Goal: Transaction & Acquisition: Purchase product/service

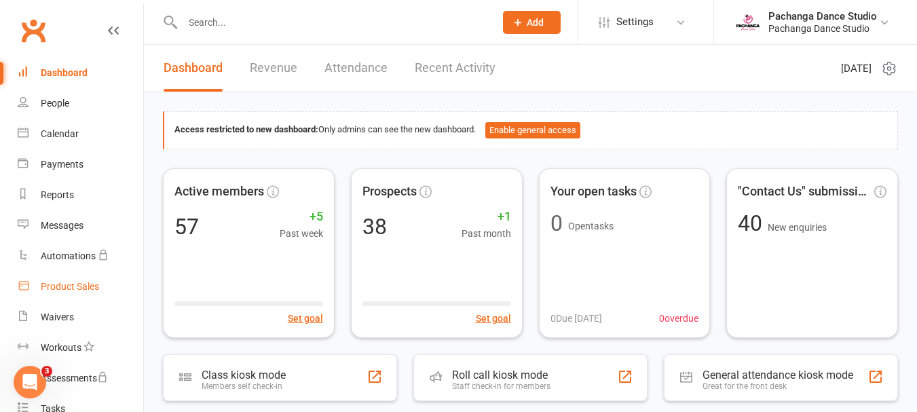
click at [76, 288] on div "Product Sales" at bounding box center [70, 286] width 58 height 11
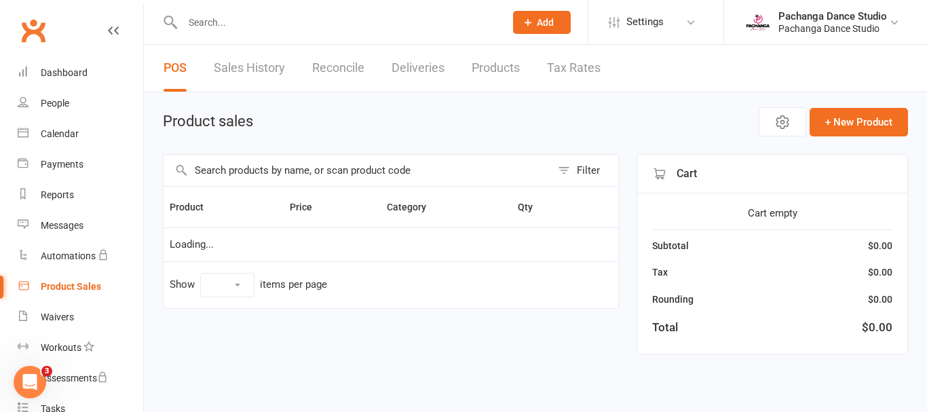
select select "50"
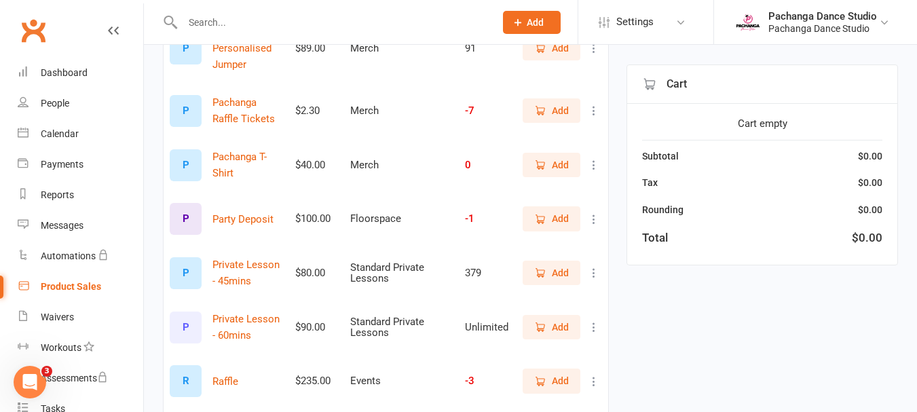
scroll to position [1846, 0]
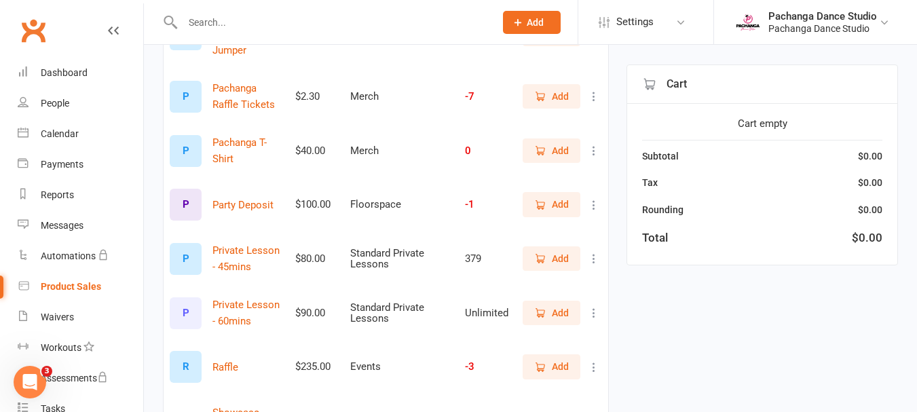
click at [557, 262] on span "Add" at bounding box center [560, 258] width 17 height 15
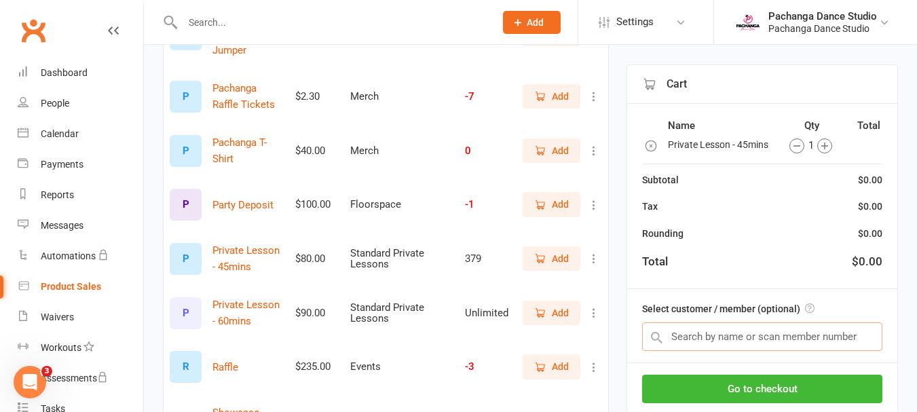
click at [732, 334] on input "text" at bounding box center [762, 336] width 240 height 28
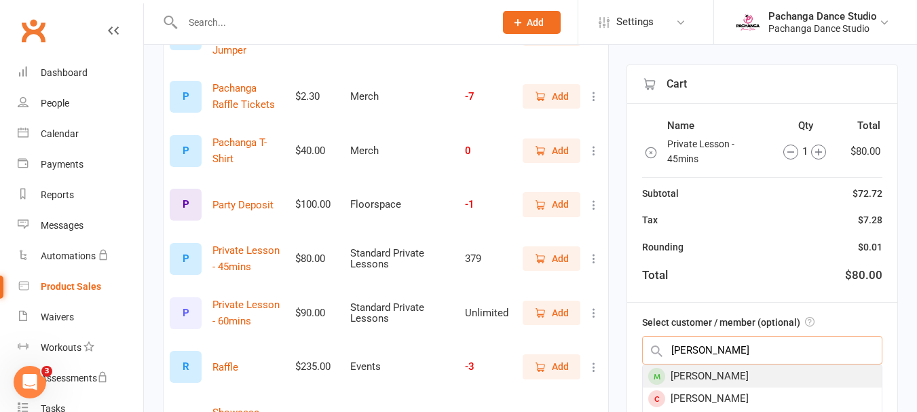
type input "anne-marie"
click at [728, 377] on div "[PERSON_NAME]" at bounding box center [762, 376] width 239 height 22
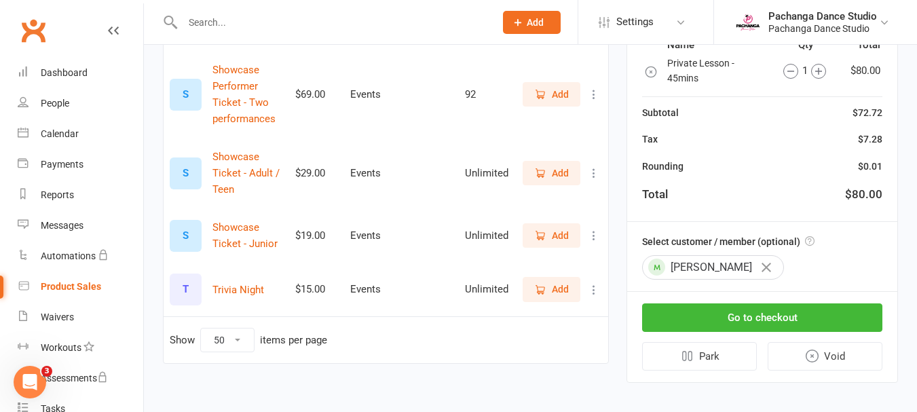
scroll to position [2269, 0]
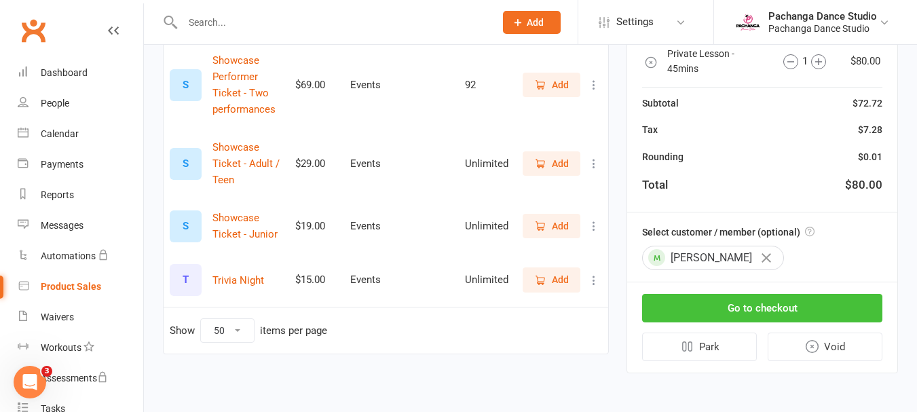
click at [754, 310] on button "Go to checkout" at bounding box center [762, 308] width 240 height 28
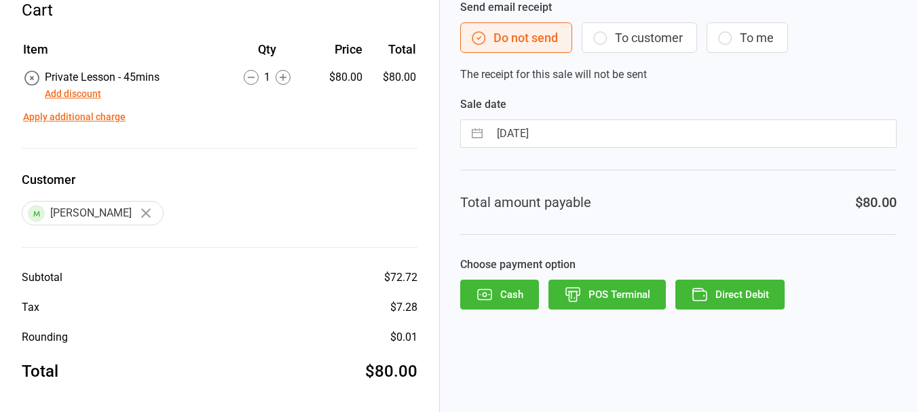
scroll to position [74, 0]
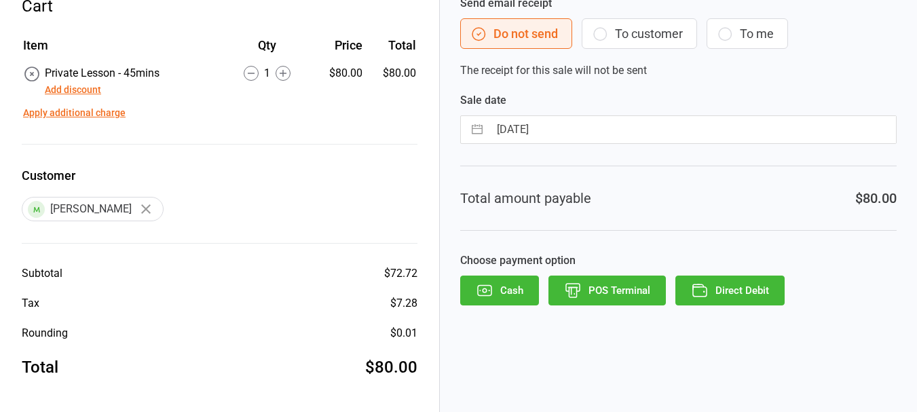
click at [734, 288] on button "Direct Debit" at bounding box center [729, 290] width 109 height 30
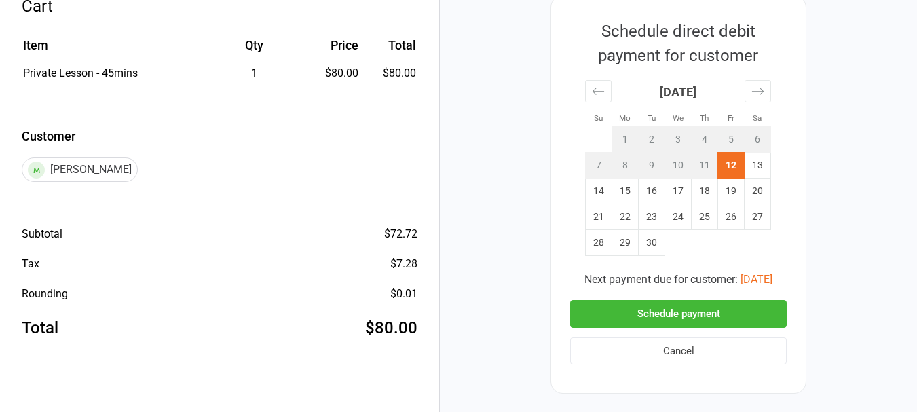
click at [674, 309] on button "Schedule payment" at bounding box center [678, 314] width 216 height 28
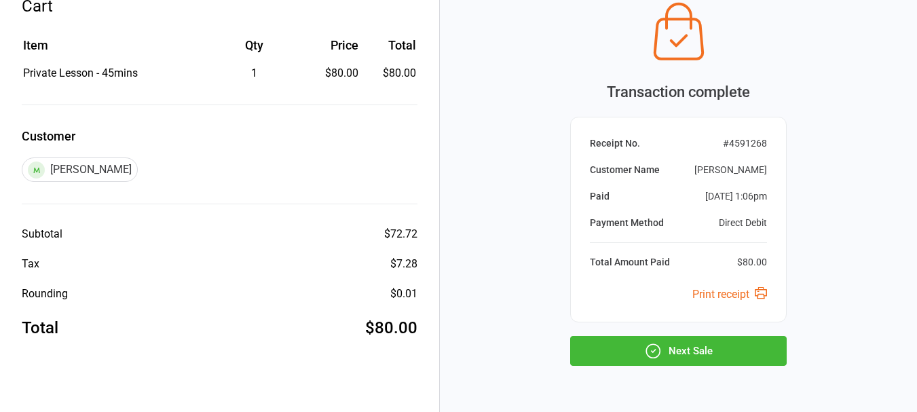
click at [679, 349] on button "Next Sale" at bounding box center [678, 351] width 216 height 30
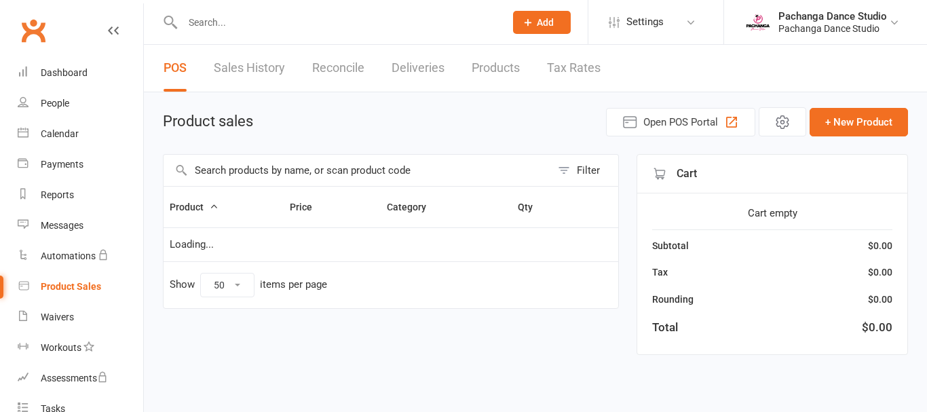
select select "50"
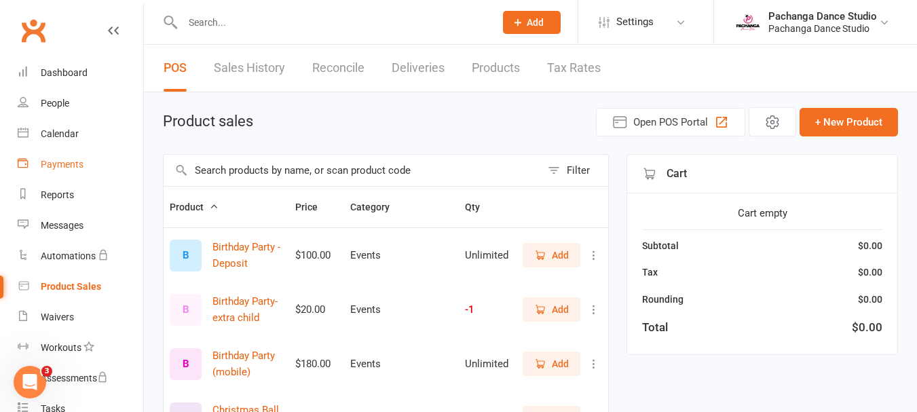
click at [66, 162] on div "Payments" at bounding box center [62, 164] width 43 height 11
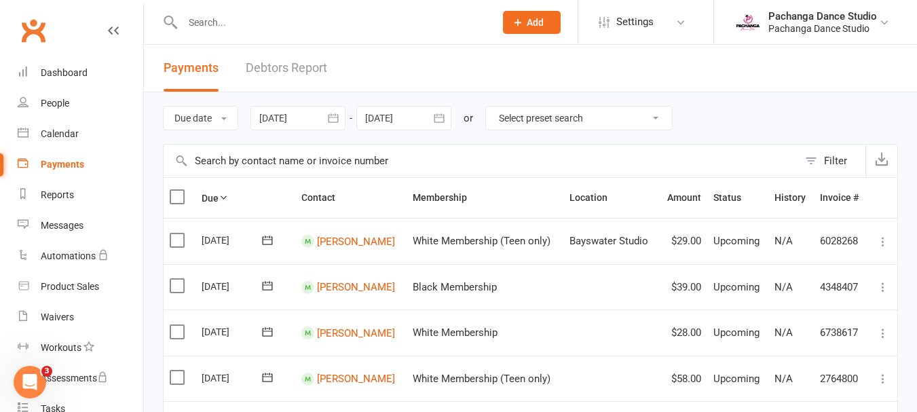
click at [398, 117] on div at bounding box center [403, 118] width 95 height 24
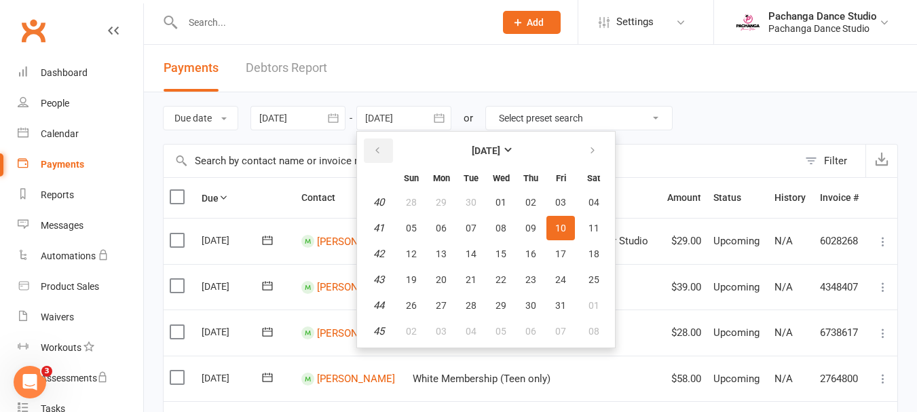
click at [379, 147] on icon "button" at bounding box center [377, 150] width 9 height 11
click at [561, 227] on span "12" at bounding box center [560, 228] width 11 height 11
type input "[DATE]"
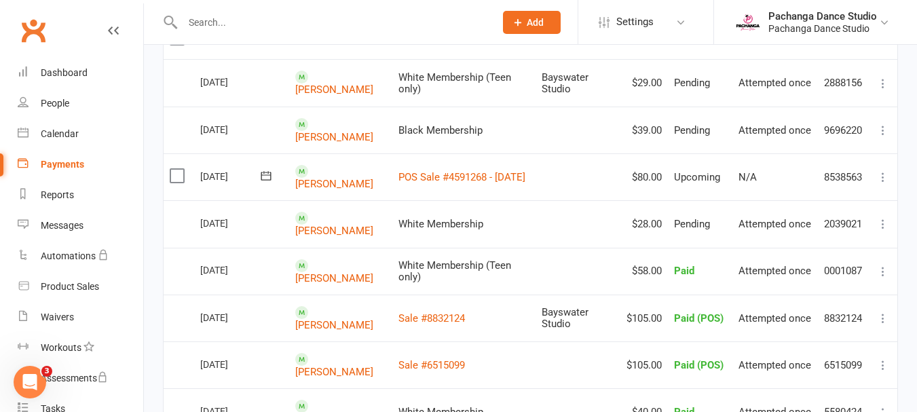
scroll to position [161, 0]
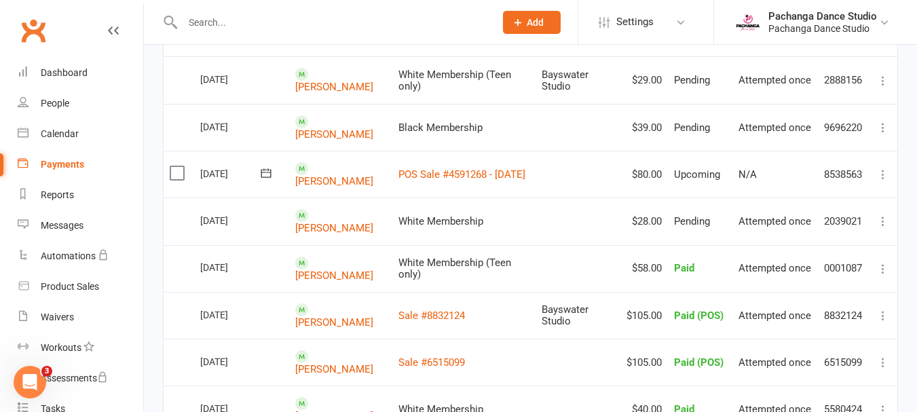
click at [882, 172] on icon at bounding box center [883, 175] width 14 height 14
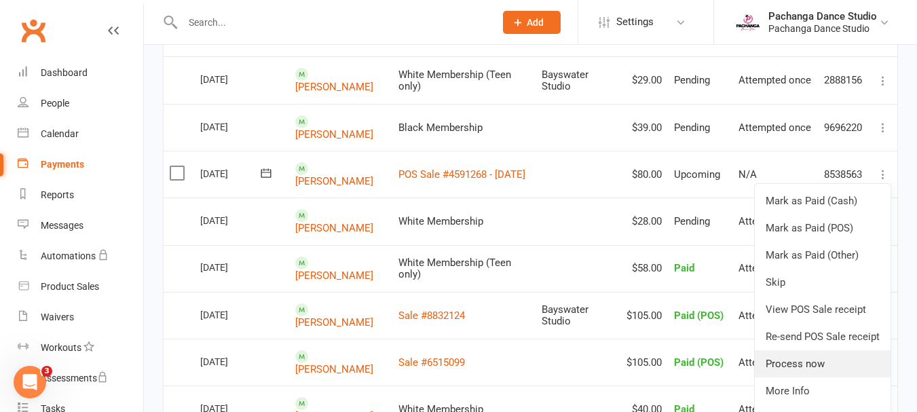
click at [790, 360] on link "Process now" at bounding box center [823, 363] width 136 height 27
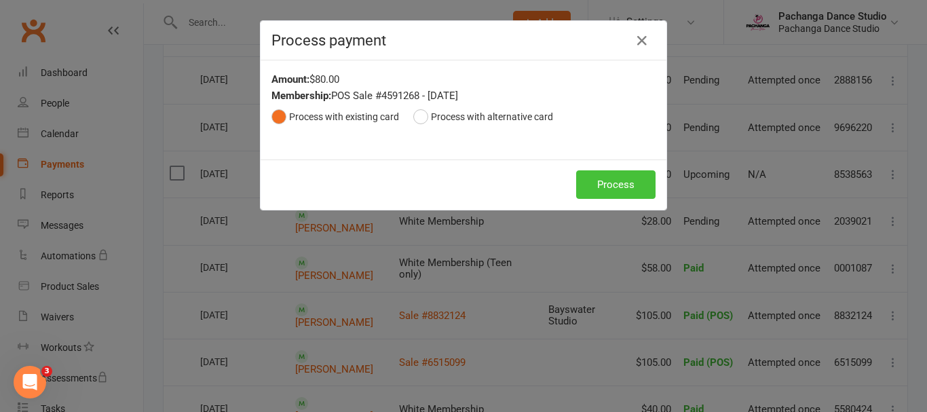
click at [612, 185] on button "Process" at bounding box center [615, 184] width 79 height 28
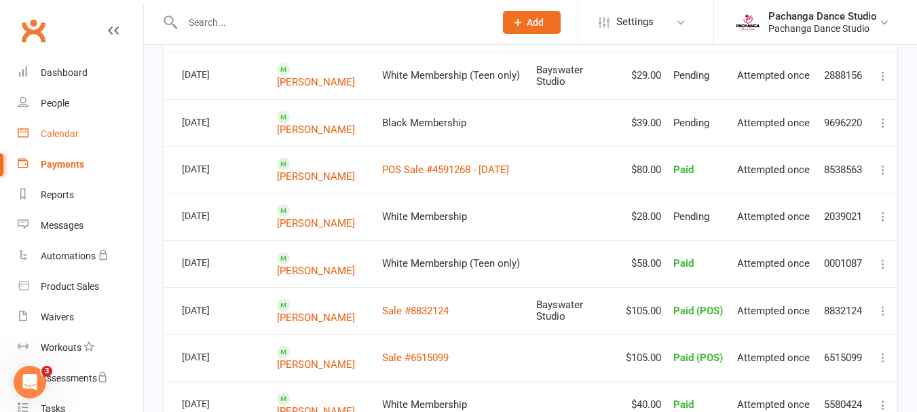
click at [55, 131] on div "Calendar" at bounding box center [60, 133] width 38 height 11
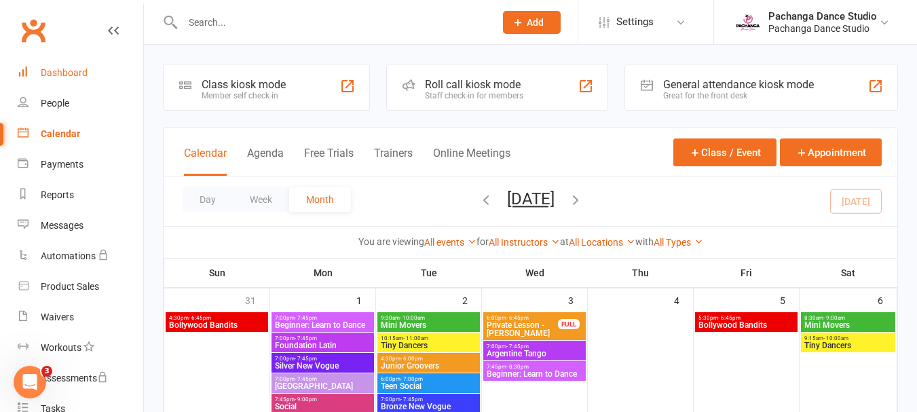
click at [62, 71] on div "Dashboard" at bounding box center [64, 72] width 47 height 11
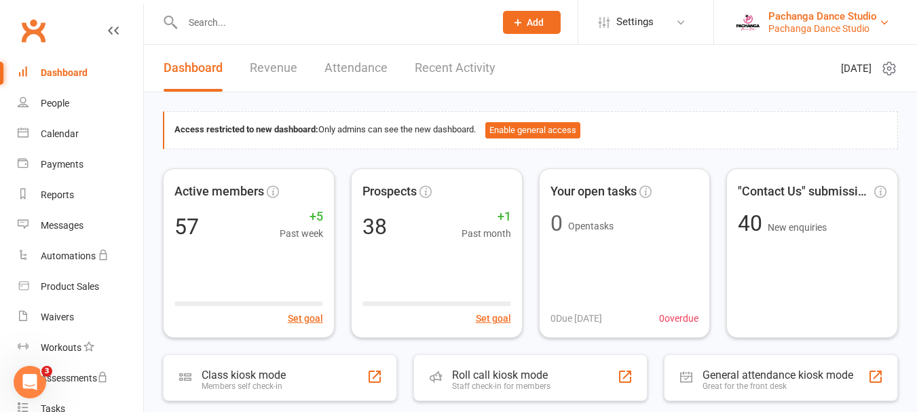
click at [810, 27] on div "Pachanga Dance Studio" at bounding box center [822, 28] width 109 height 12
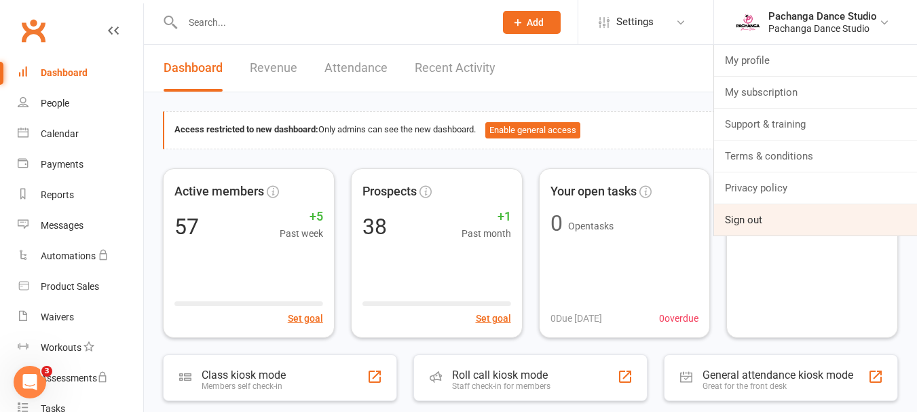
click at [740, 217] on link "Sign out" at bounding box center [815, 219] width 203 height 31
